Goal: Task Accomplishment & Management: Use online tool/utility

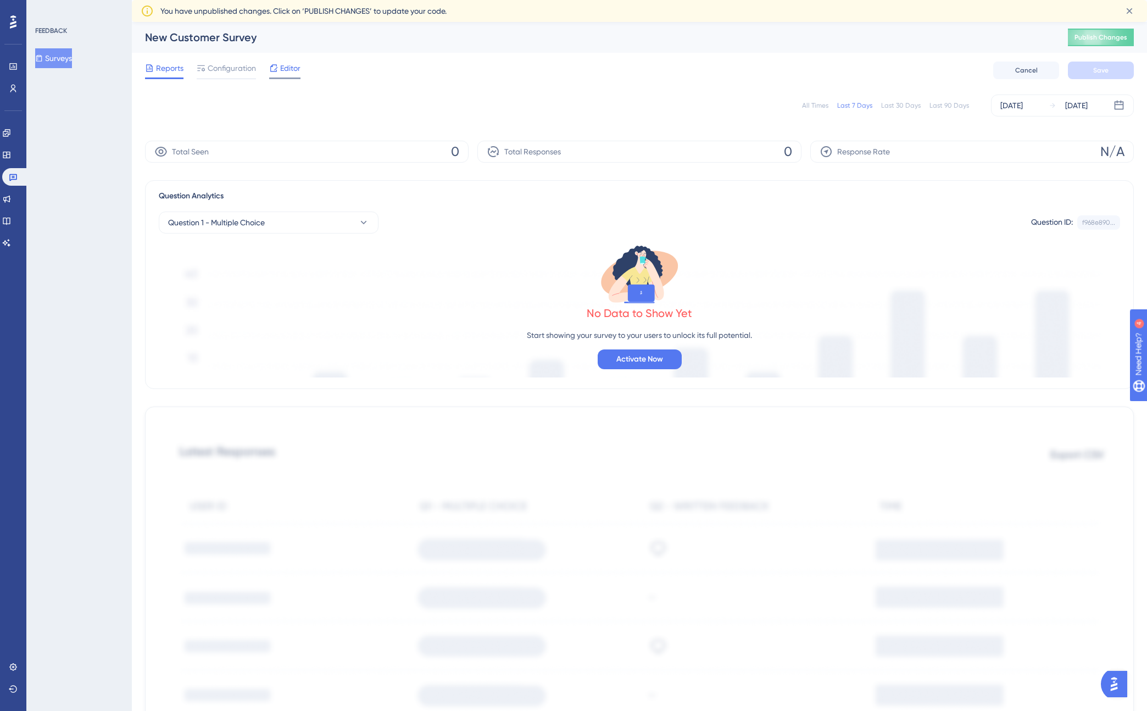
click at [279, 65] on div "Editor" at bounding box center [284, 68] width 31 height 13
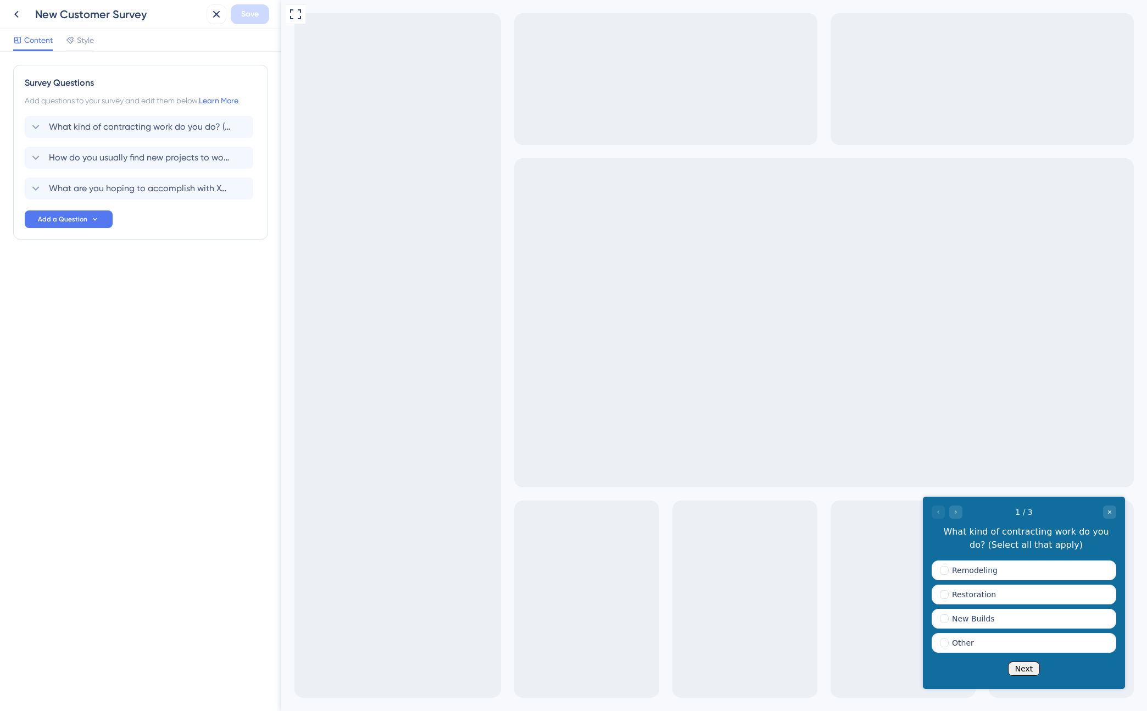
click at [1035, 665] on button "Next" at bounding box center [1024, 669] width 32 height 14
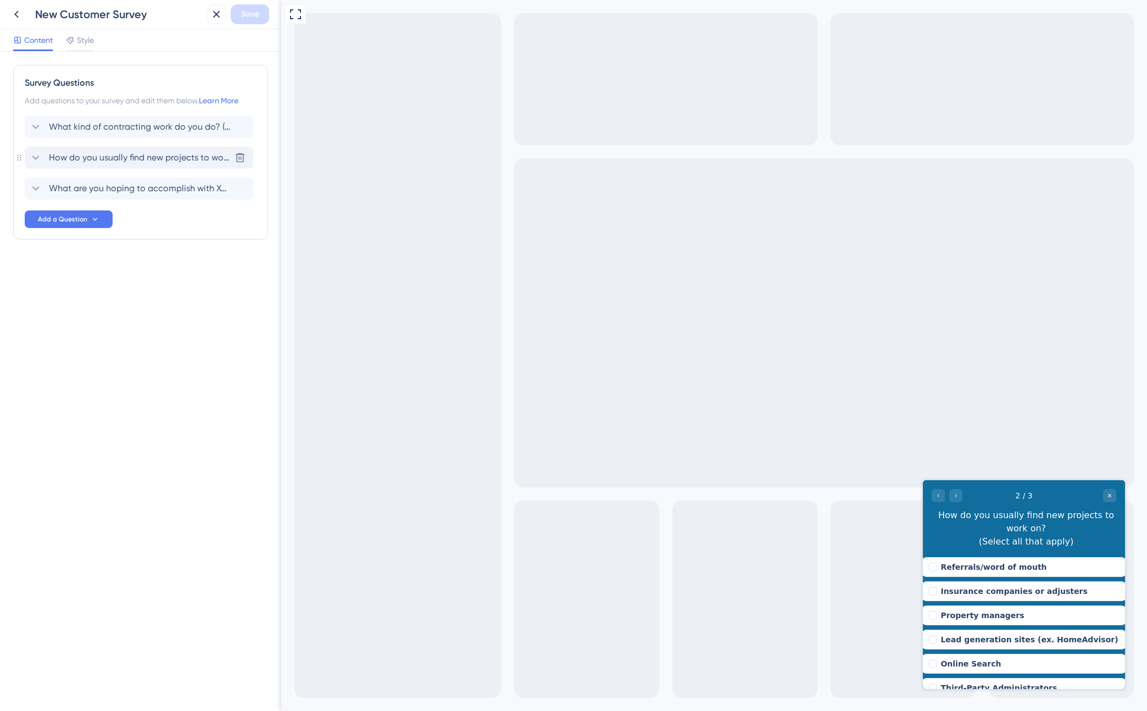
click at [35, 154] on icon at bounding box center [35, 157] width 13 height 13
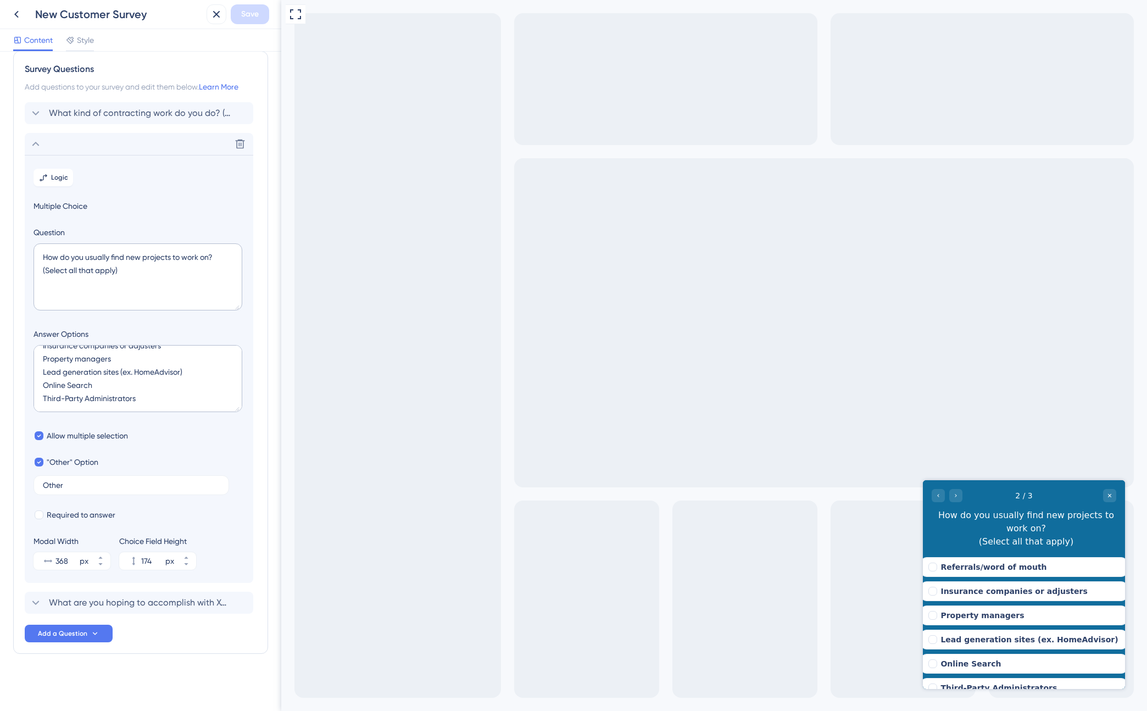
scroll to position [37, 0]
click at [138, 387] on textarea "Referrals/word of mouth Insurance companies or adjusters Property managers Lead…" at bounding box center [138, 378] width 209 height 67
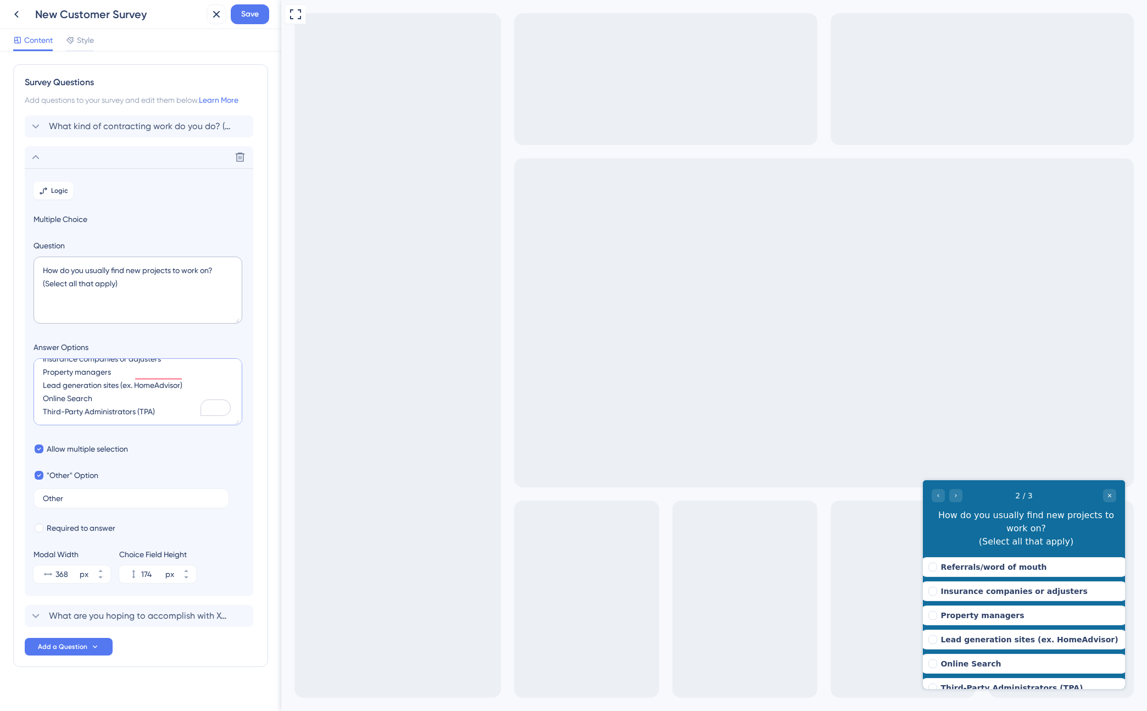
scroll to position [0, 0]
type textarea "Referrals/word of mouth Insurance companies or adjusters Property managers Lead…"
